Goal: Task Accomplishment & Management: Manage account settings

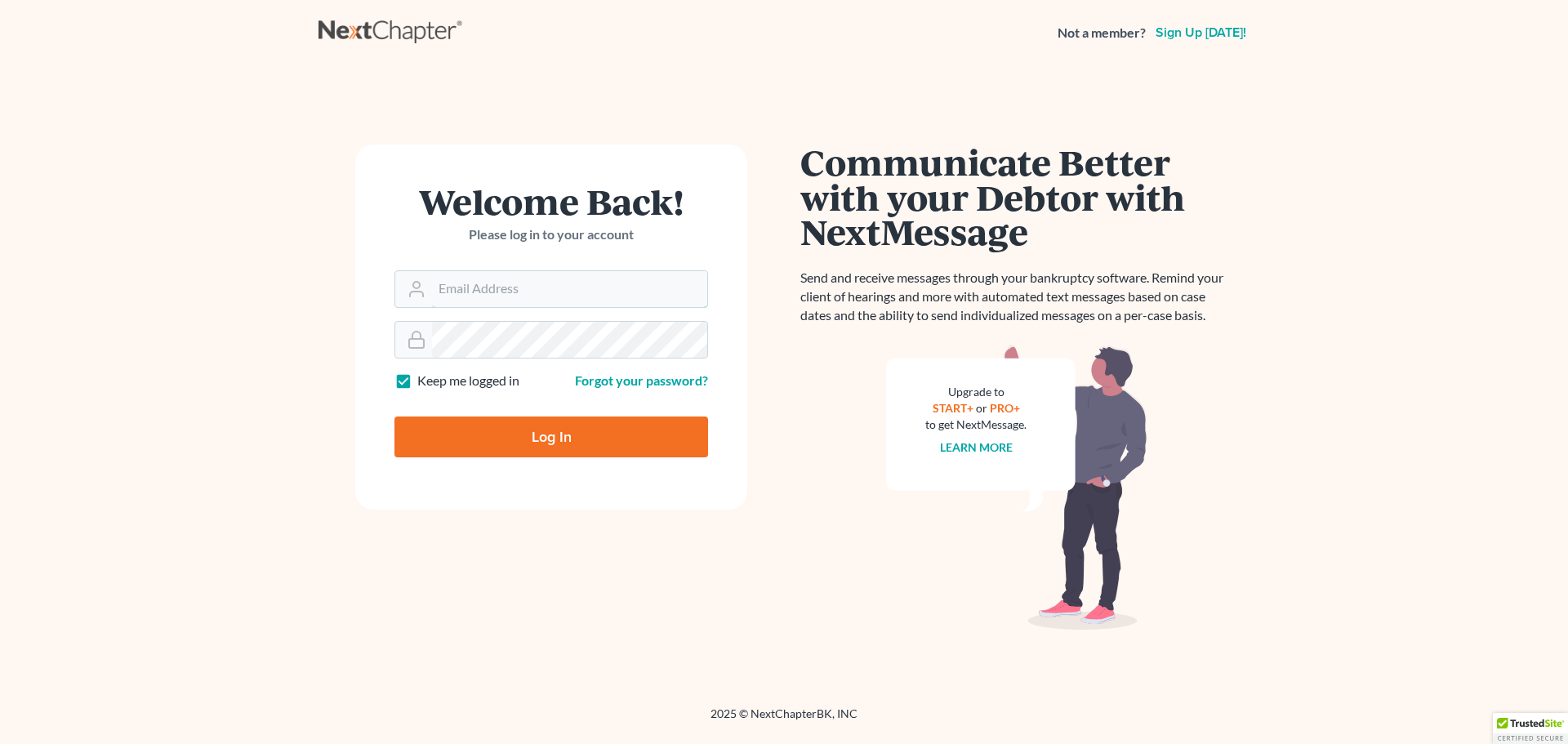
type input "mmitchell@wellerlegalgroup.com"
click at [563, 441] on input "Log In" at bounding box center [551, 437] width 314 height 41
type input "Thinking..."
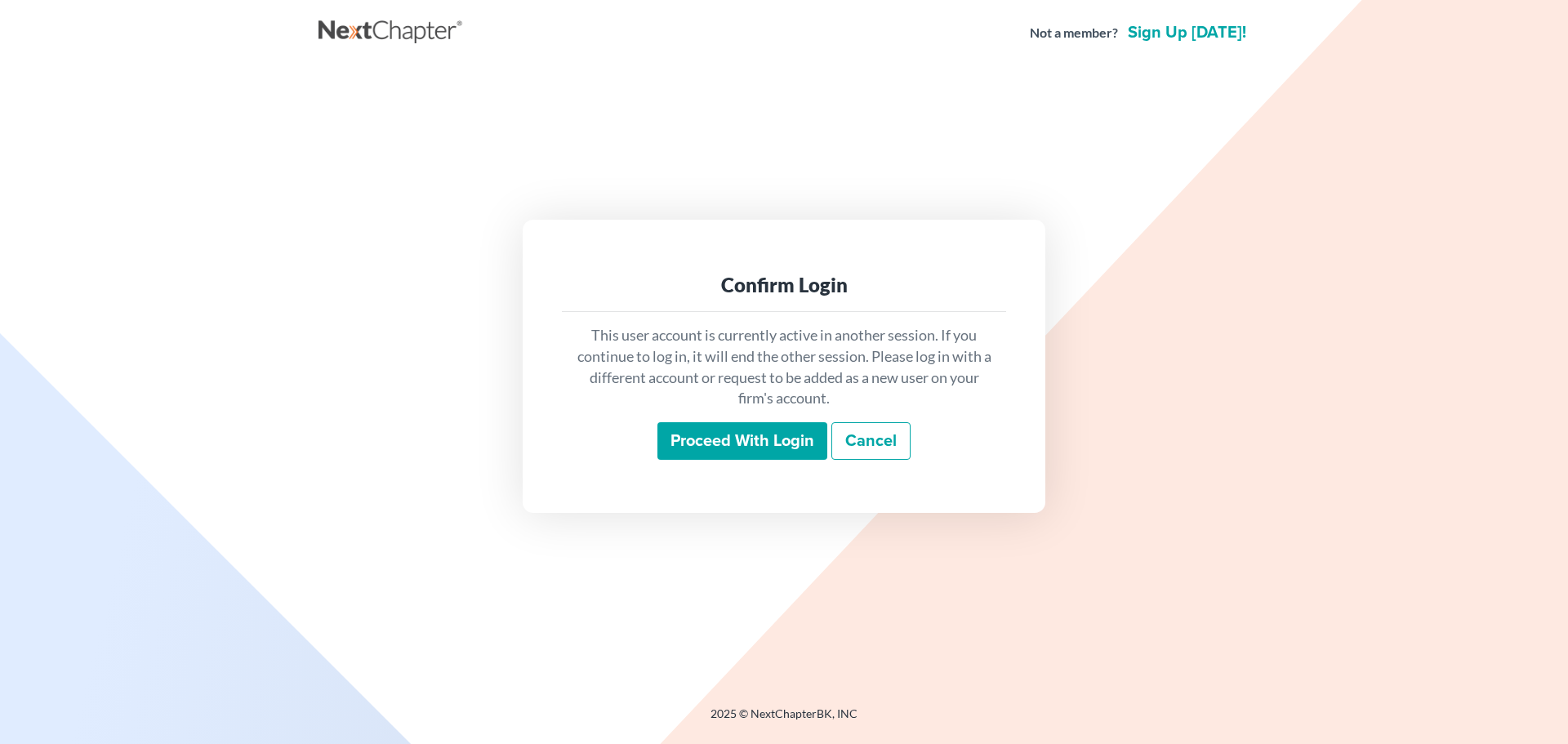
click at [770, 447] on input "Proceed with login" at bounding box center [742, 440] width 170 height 38
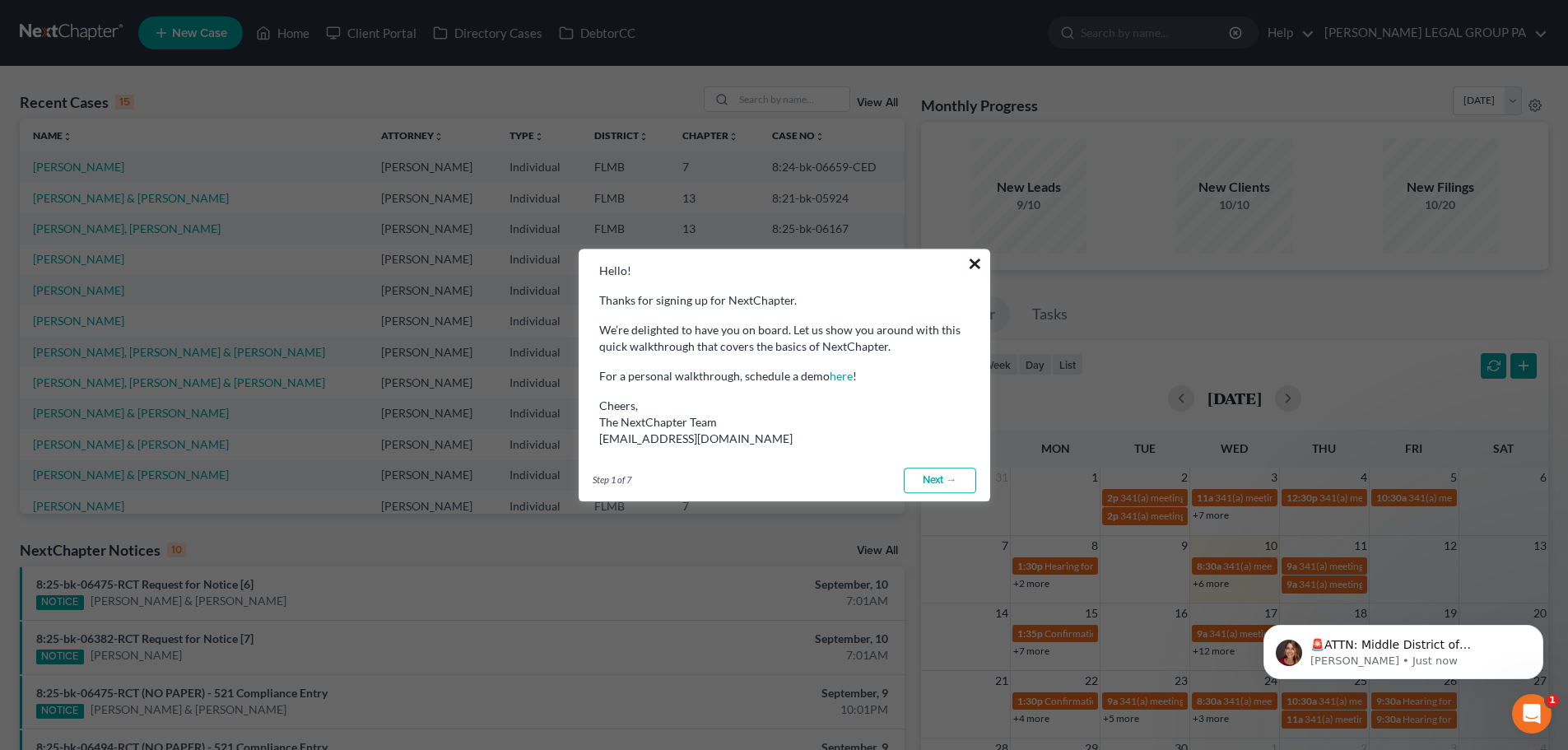
click at [974, 268] on button "×" at bounding box center [975, 263] width 16 height 26
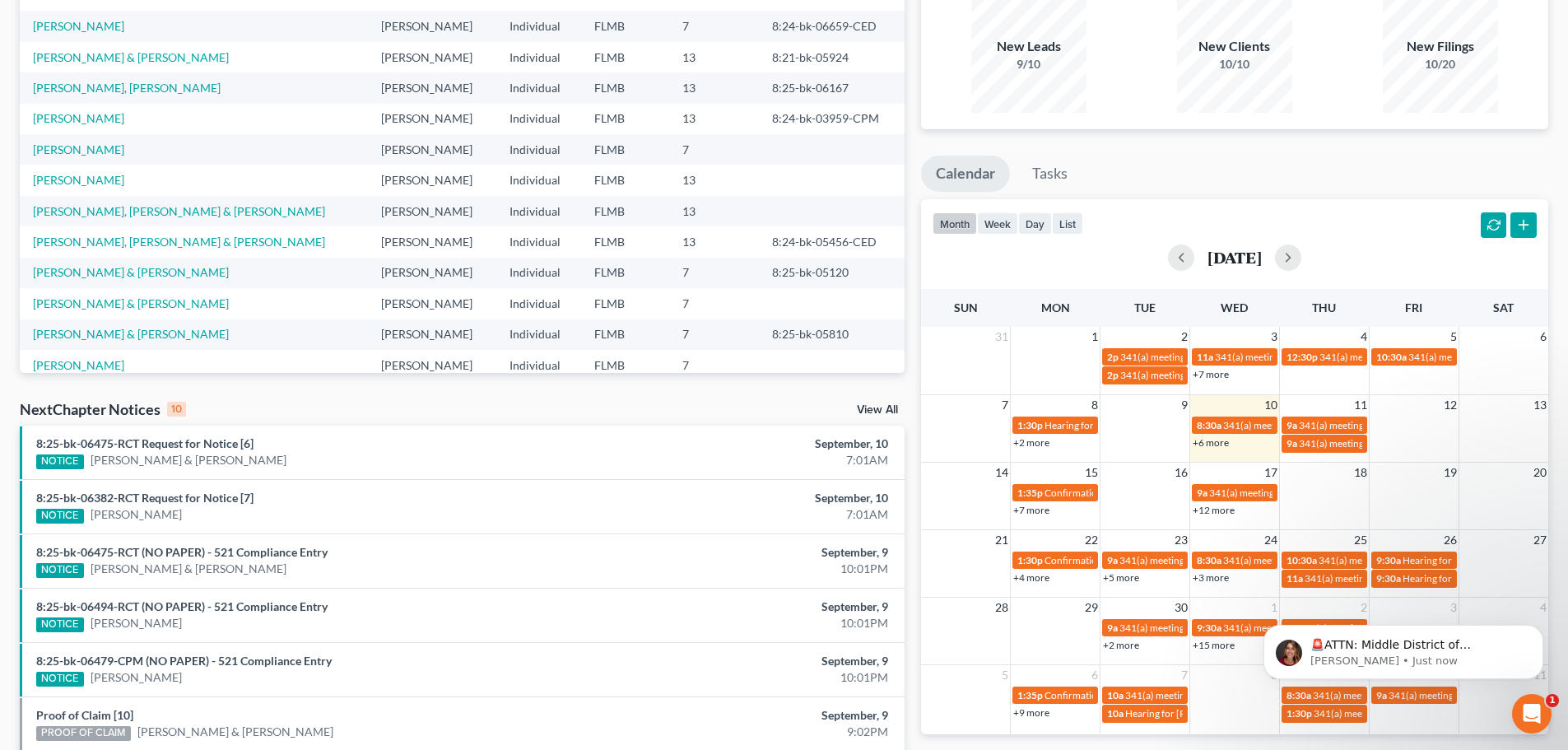
scroll to position [165, 0]
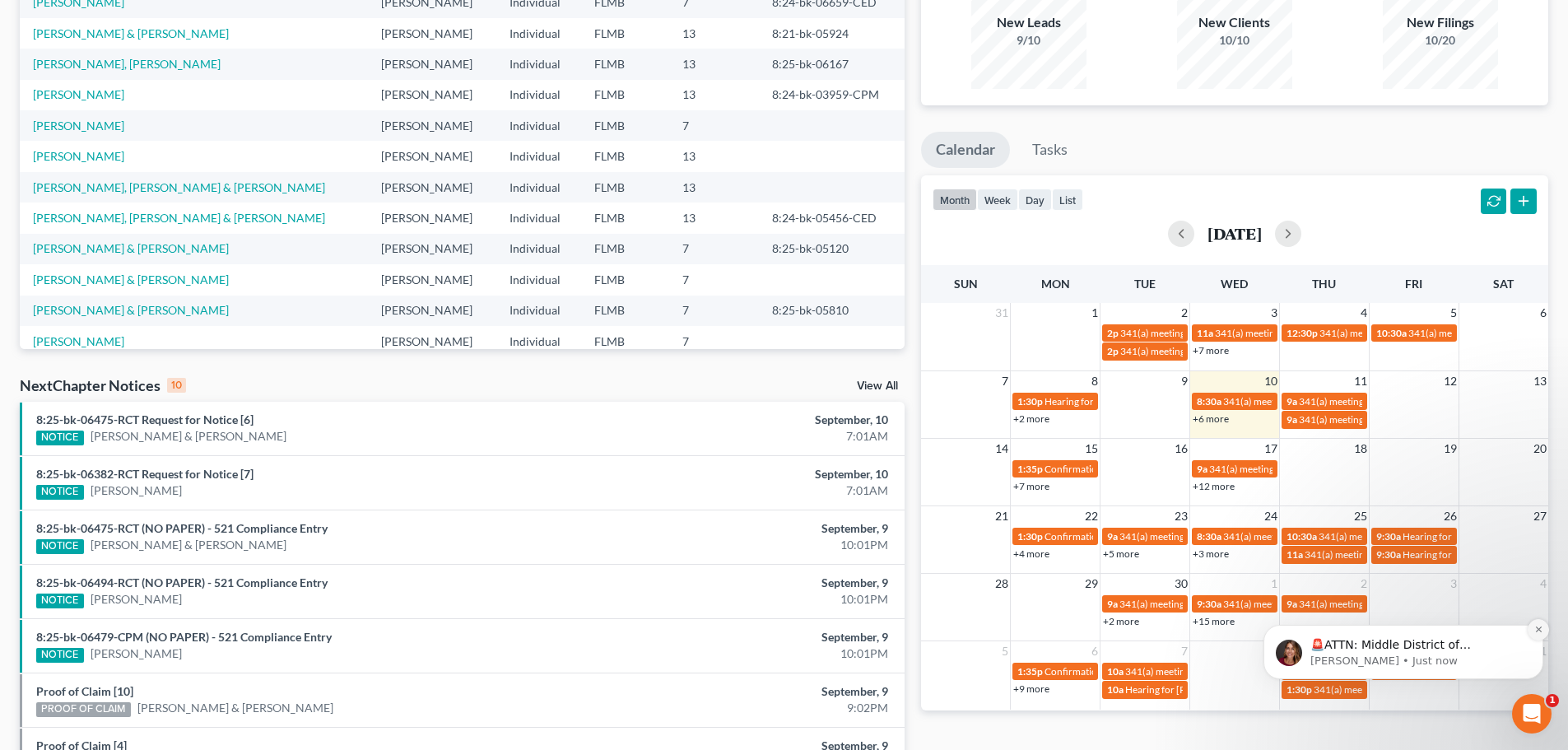
click at [1540, 629] on icon "Dismiss notification" at bounding box center [1538, 629] width 9 height 9
